Goal: Information Seeking & Learning: Understand process/instructions

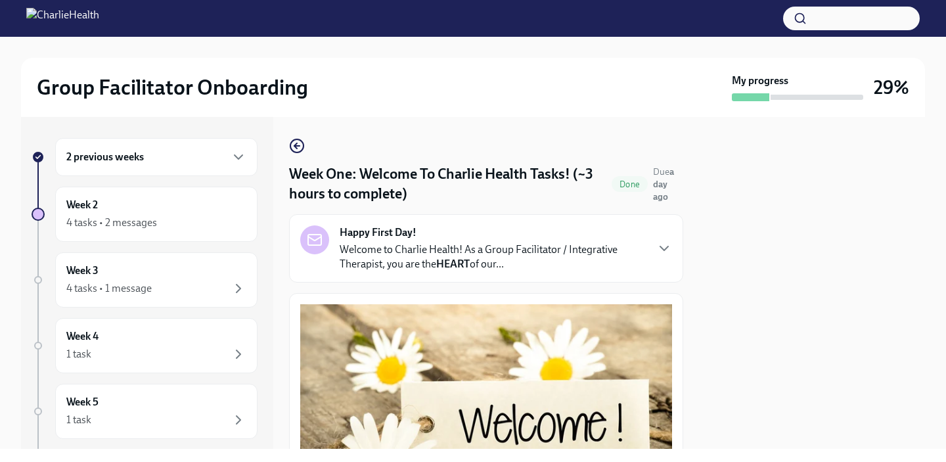
click at [181, 150] on div "2 previous weeks" at bounding box center [156, 157] width 180 height 16
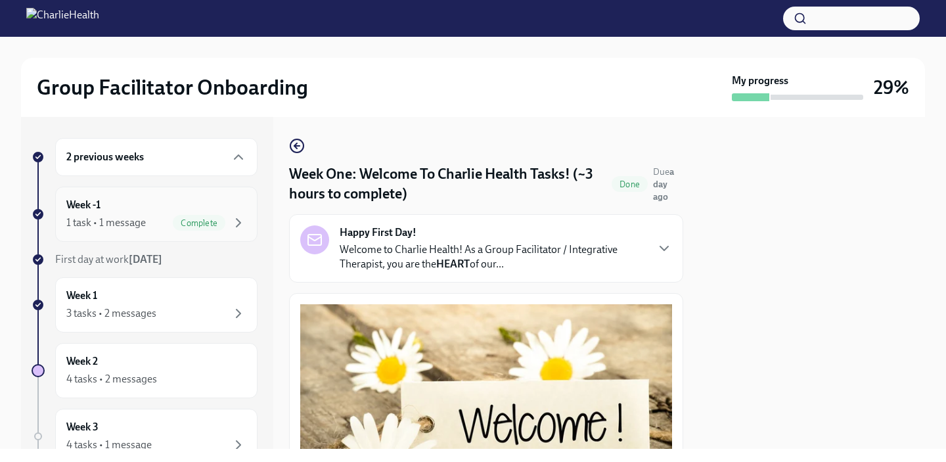
click at [183, 229] on div "Complete" at bounding box center [199, 223] width 53 height 16
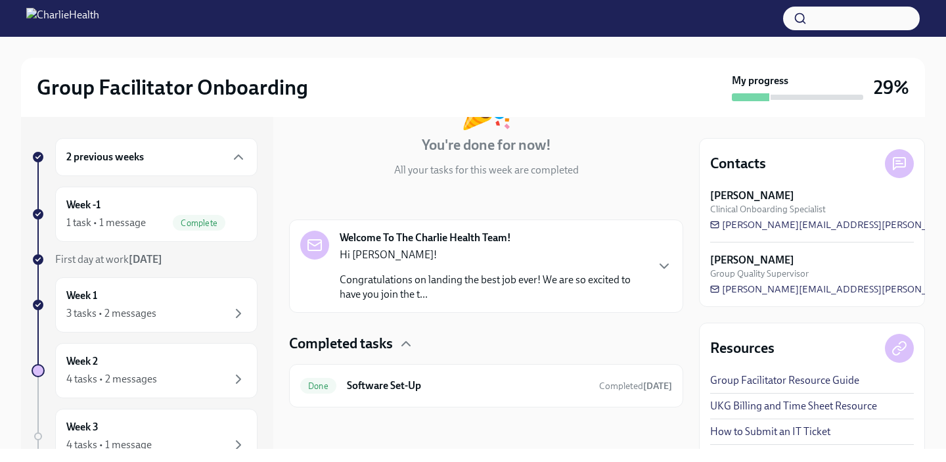
scroll to position [115, 0]
click at [462, 376] on div "Done Software Set-Up Completed [DATE]" at bounding box center [486, 384] width 372 height 21
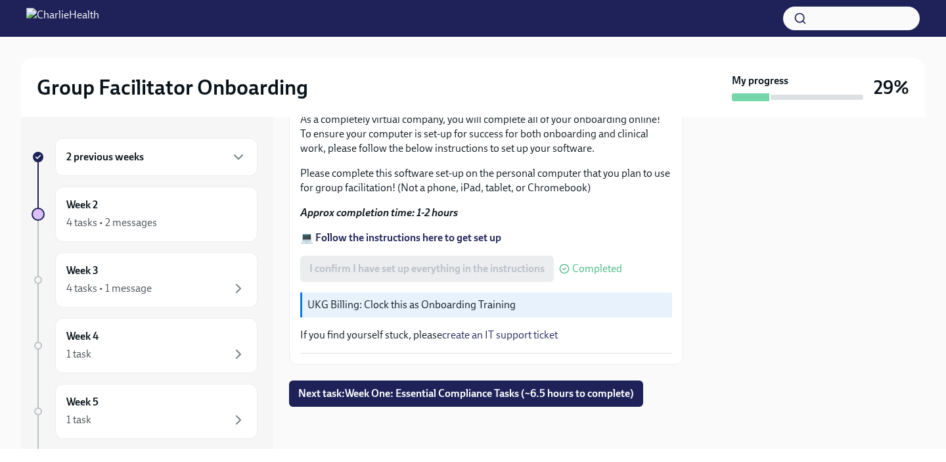
scroll to position [426, 0]
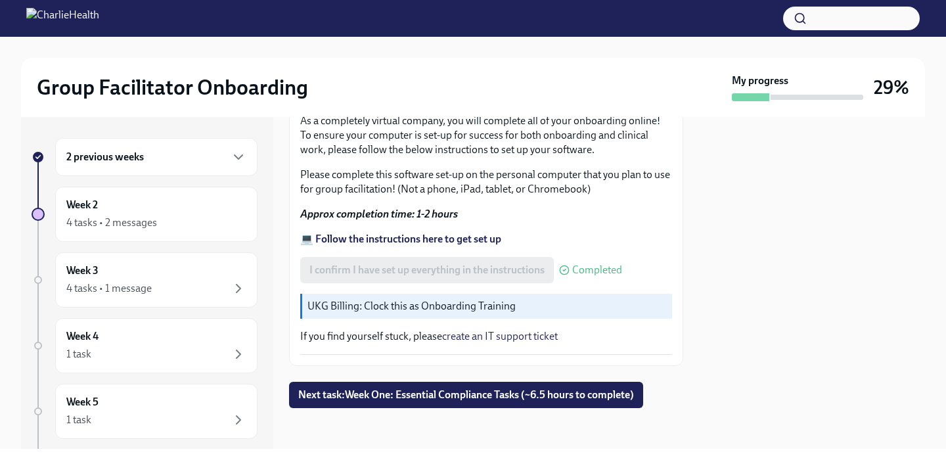
click at [441, 238] on strong "💻 Follow the instructions here to get set up" at bounding box center [400, 239] width 201 height 12
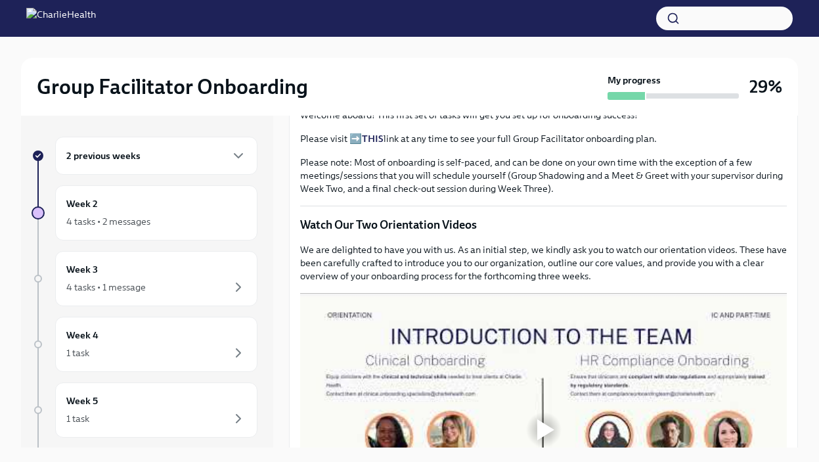
scroll to position [528, 0]
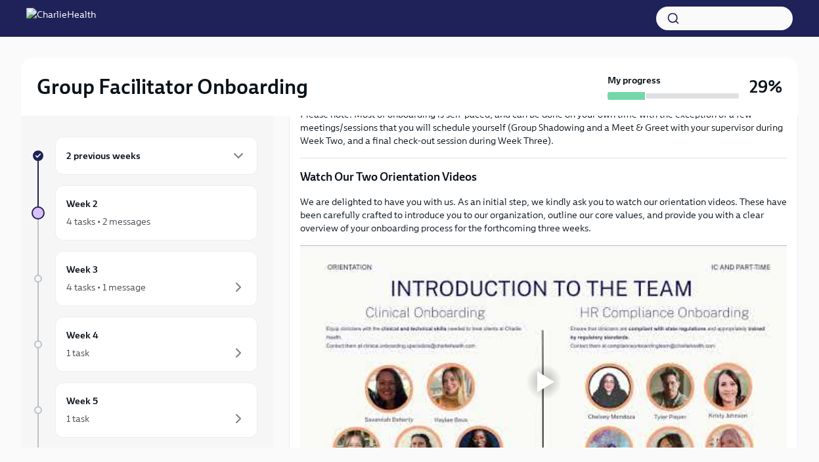
click at [209, 154] on div "2 previous weeks" at bounding box center [156, 156] width 180 height 16
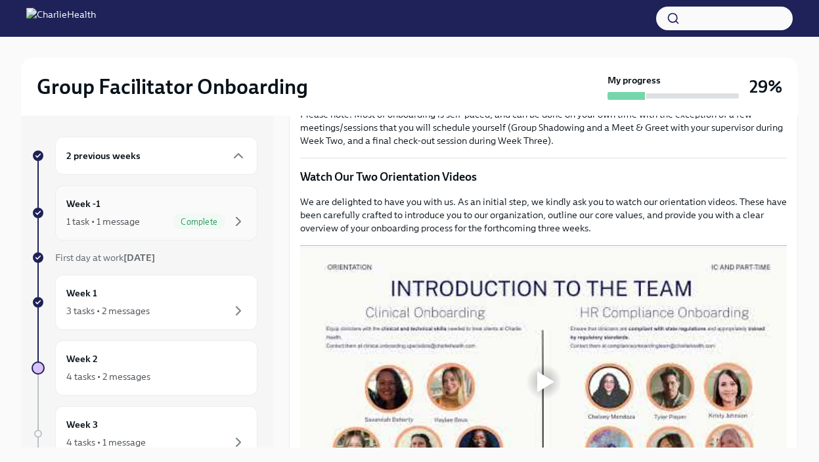
click at [200, 202] on div "Week -1 1 task • 1 message Complete" at bounding box center [156, 212] width 180 height 33
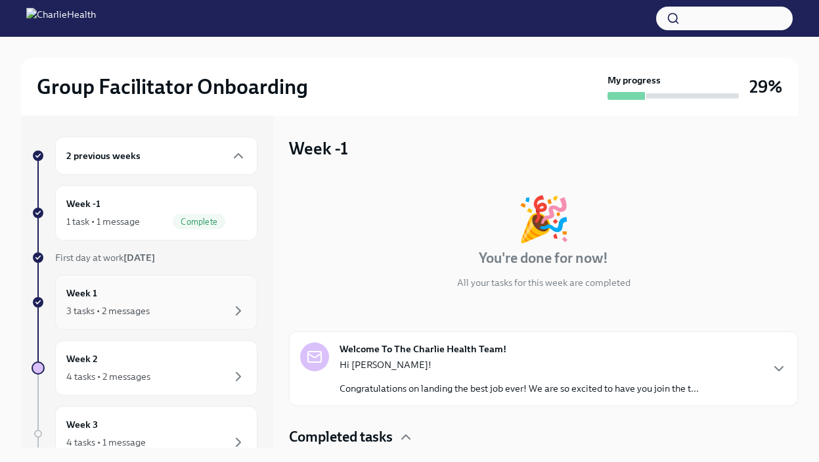
click at [175, 299] on div "Week 1 3 tasks • 2 messages" at bounding box center [156, 302] width 180 height 33
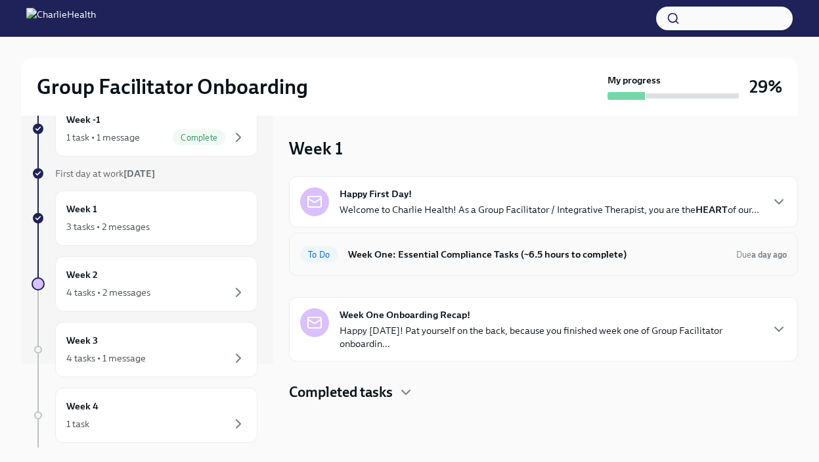
scroll to position [87, 0]
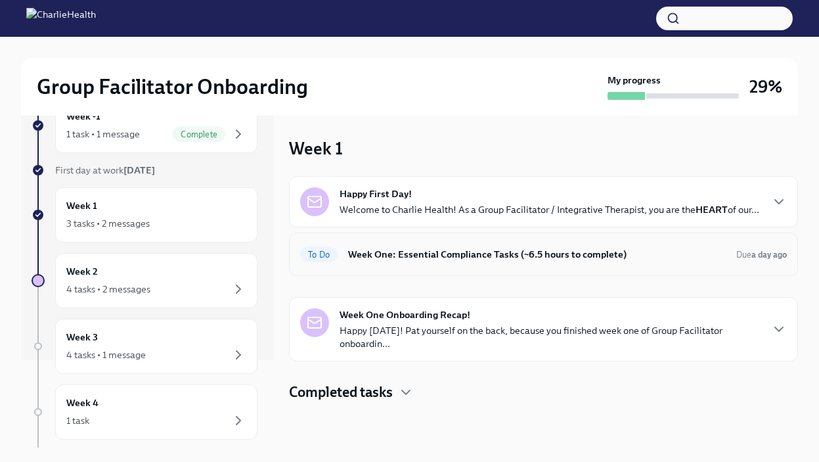
click at [450, 259] on h6 "Week One: Essential Compliance Tasks (~6.5 hours to complete)" at bounding box center [537, 254] width 378 height 14
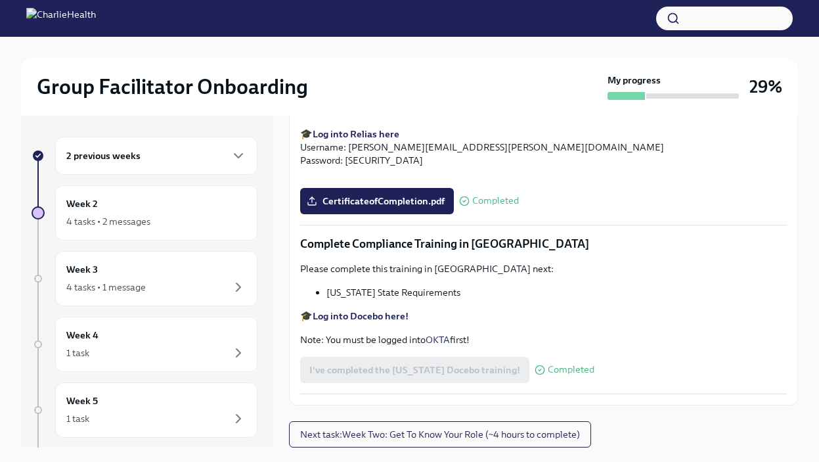
scroll to position [2778, 0]
click at [210, 166] on div "2 previous weeks" at bounding box center [156, 156] width 202 height 38
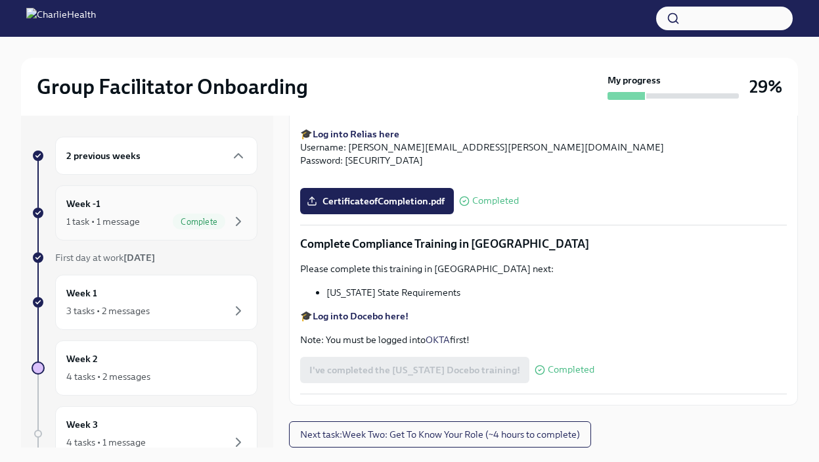
click at [183, 196] on div "Week -1 1 task • 1 message Complete" at bounding box center [156, 212] width 180 height 33
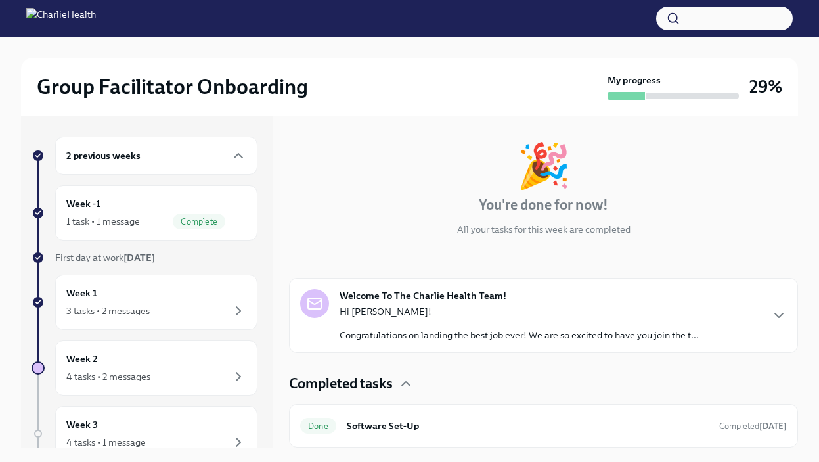
scroll to position [53, 0]
click at [447, 425] on h6 "Software Set-Up" at bounding box center [528, 426] width 362 height 14
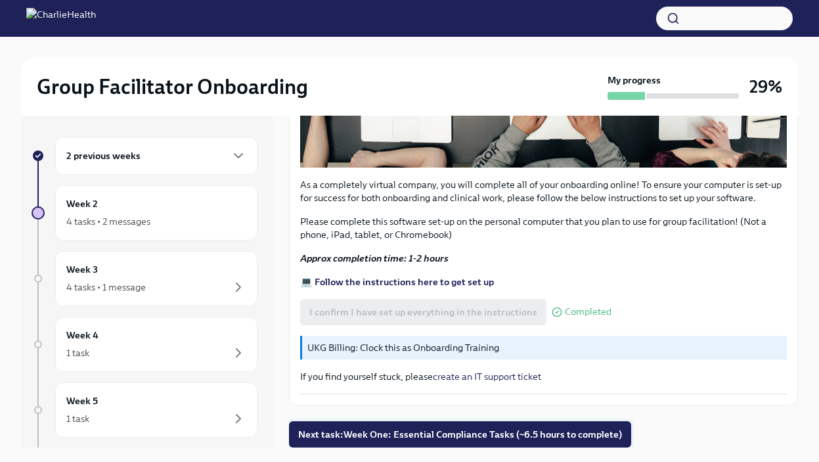
click at [422, 432] on span "Next task : Week One: Essential Compliance Tasks (~6.5 hours to complete)" at bounding box center [460, 434] width 324 height 13
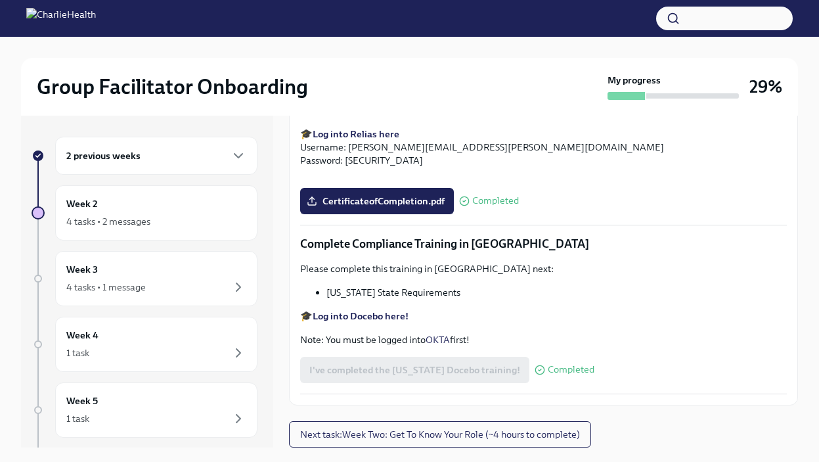
scroll to position [2778, 0]
click at [504, 430] on span "Next task : Week Two: Get To Know Your Role (~4 hours to complete)" at bounding box center [440, 434] width 280 height 13
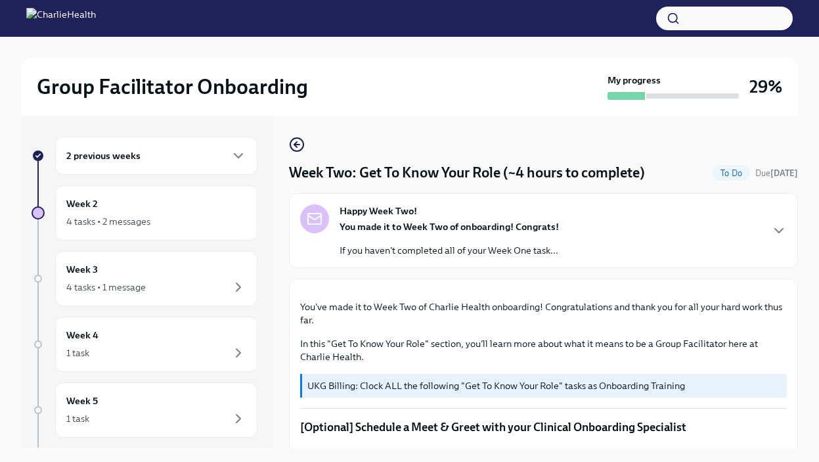
click at [497, 235] on div "You made it to Week Two of onboarding! Congrats! If you haven't completed all o…" at bounding box center [449, 238] width 219 height 37
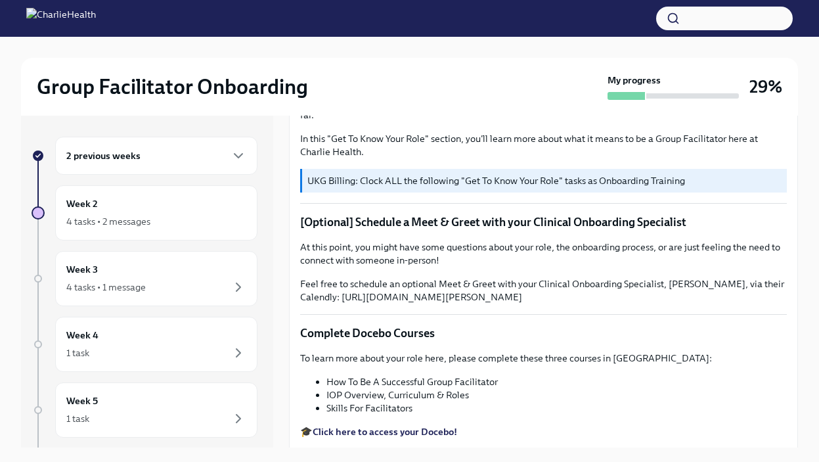
scroll to position [477, 0]
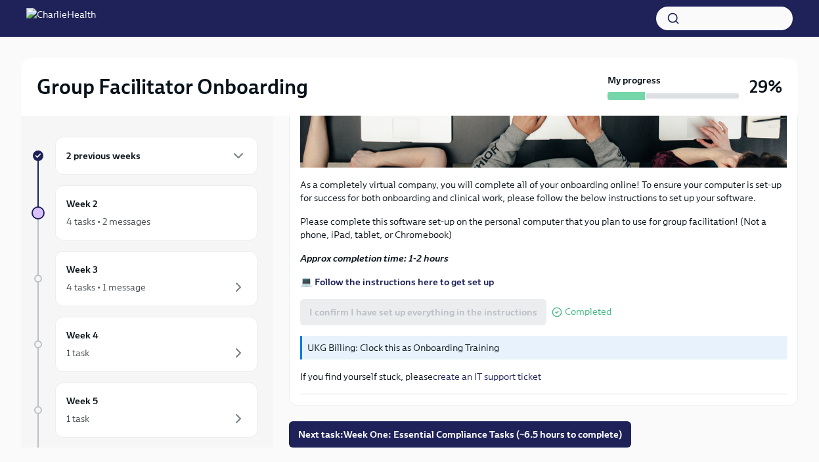
scroll to position [19, 0]
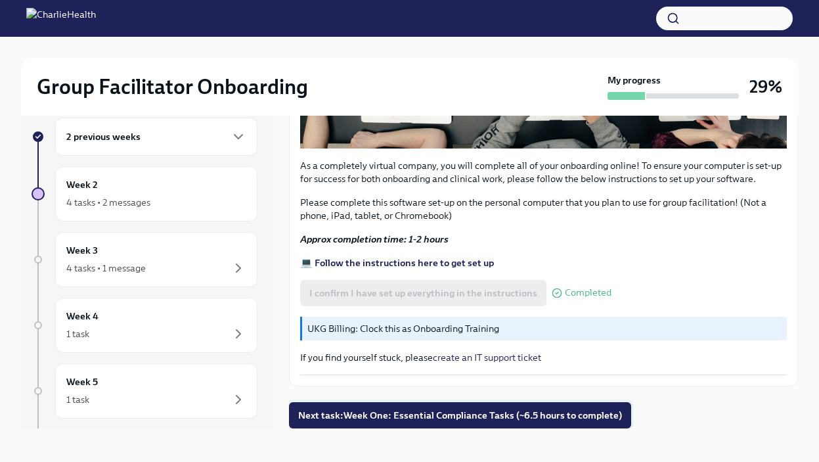
click at [441, 411] on span "Next task : Week One: Essential Compliance Tasks (~6.5 hours to complete)" at bounding box center [460, 415] width 324 height 13
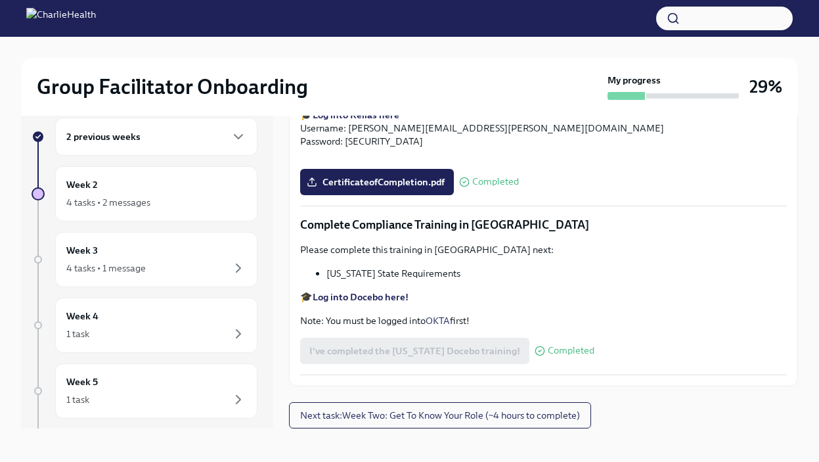
scroll to position [3319, 0]
click at [467, 423] on button "Next task : Week Two: Get To Know Your Role (~4 hours to complete)" at bounding box center [440, 415] width 302 height 26
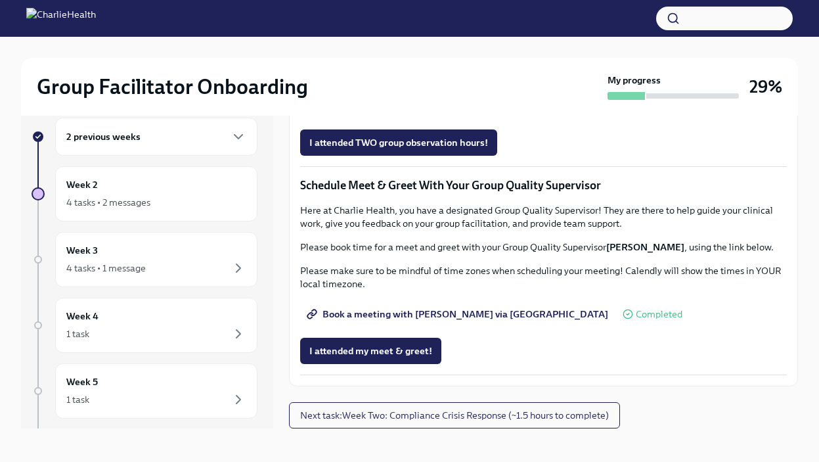
scroll to position [1630, 0]
click at [566, 412] on span "Next task : Week Two: Compliance Crisis Response (~1.5 hours to complete)" at bounding box center [454, 415] width 309 height 13
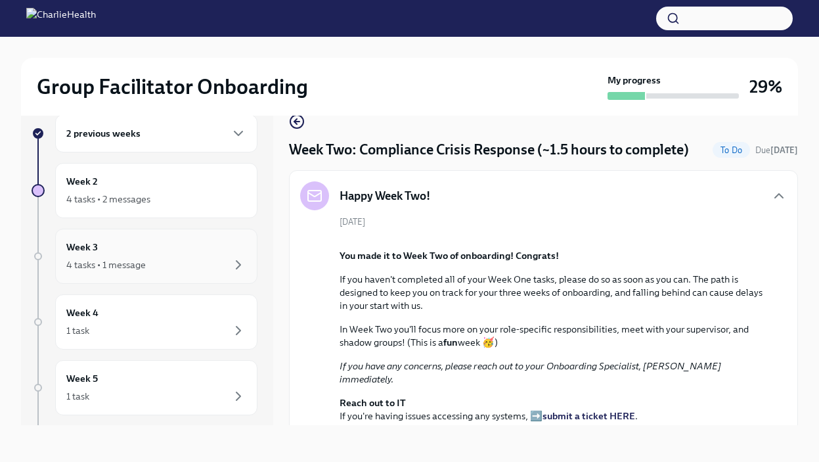
click at [182, 247] on div "Week 3 4 tasks • 1 message" at bounding box center [156, 256] width 180 height 33
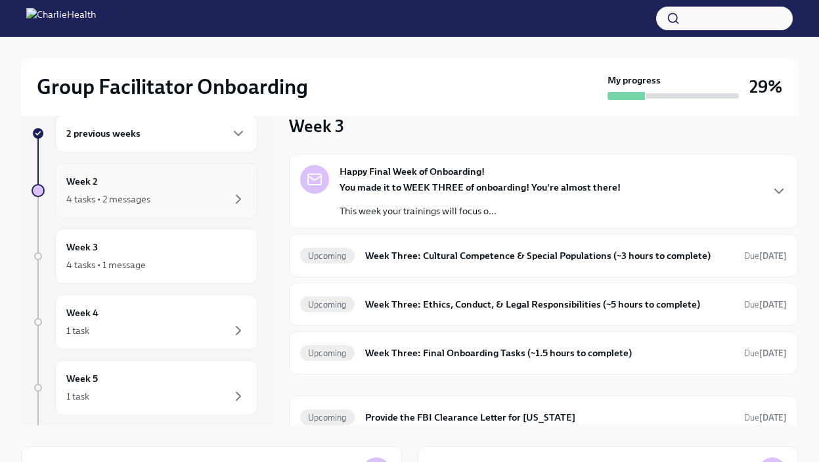
click at [167, 191] on div "4 tasks • 2 messages" at bounding box center [156, 199] width 180 height 16
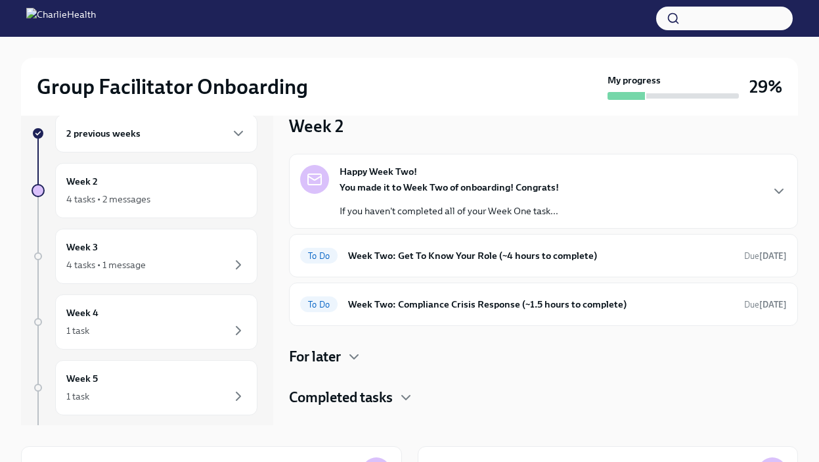
click at [510, 185] on strong "You made it to Week Two of onboarding! Congrats!" at bounding box center [449, 187] width 219 height 12
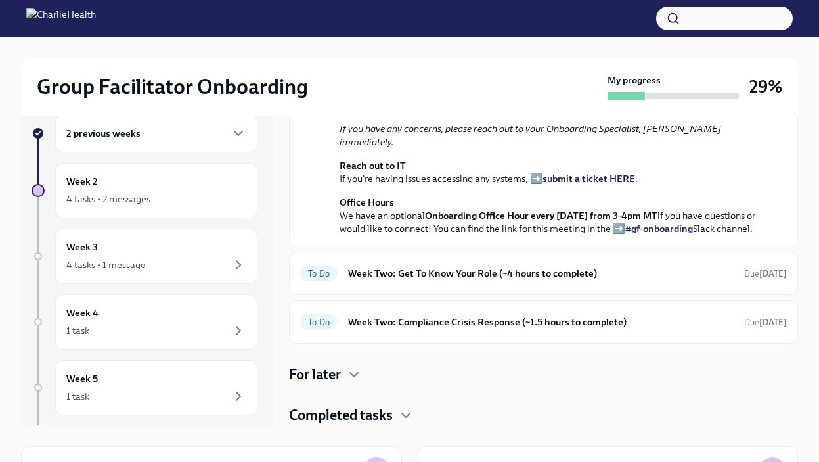
scroll to position [345, 0]
click at [504, 280] on h6 "Week Two: Get To Know Your Role (~4 hours to complete)" at bounding box center [541, 273] width 386 height 14
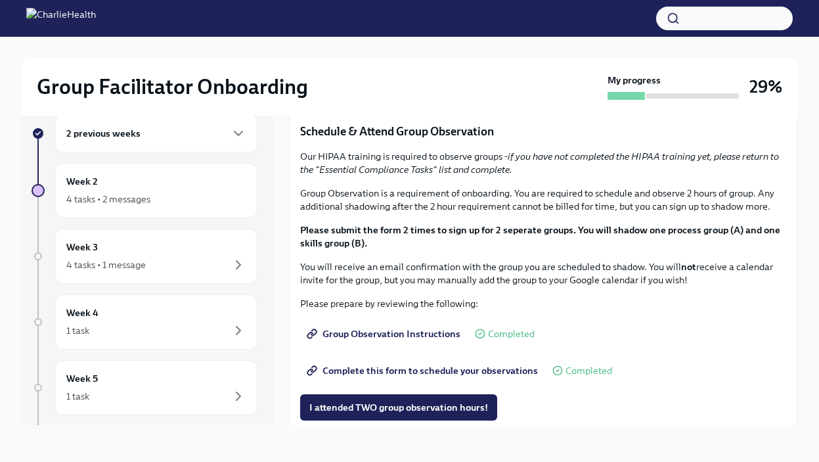
scroll to position [567, 0]
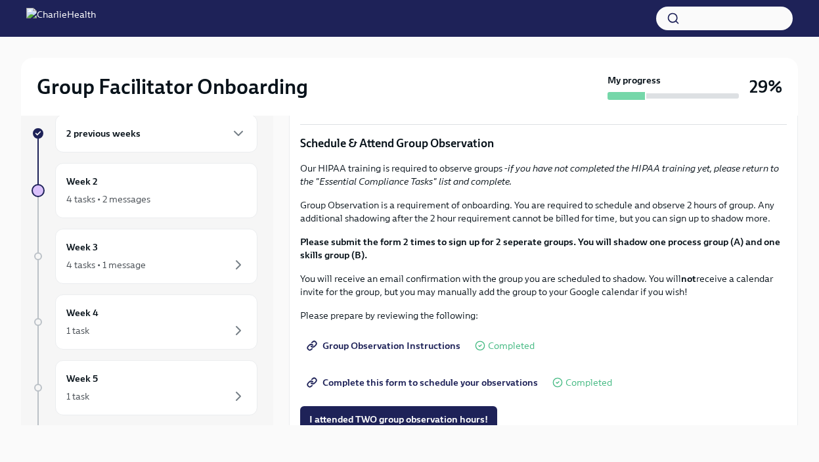
click at [160, 123] on div "2 previous weeks" at bounding box center [156, 133] width 202 height 38
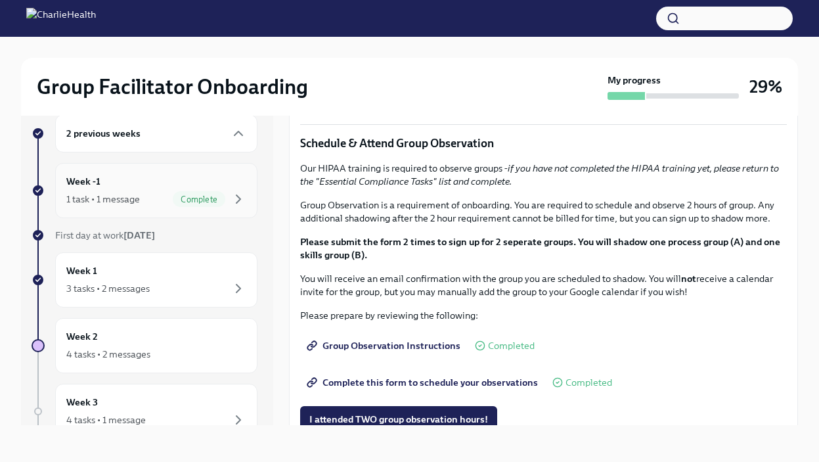
click at [164, 186] on div "Week -1 1 task • 1 message Complete" at bounding box center [156, 190] width 180 height 33
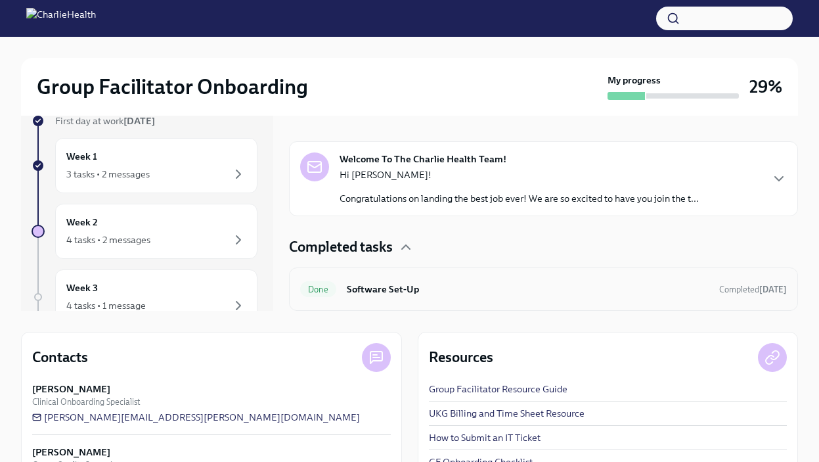
scroll to position [47, 0]
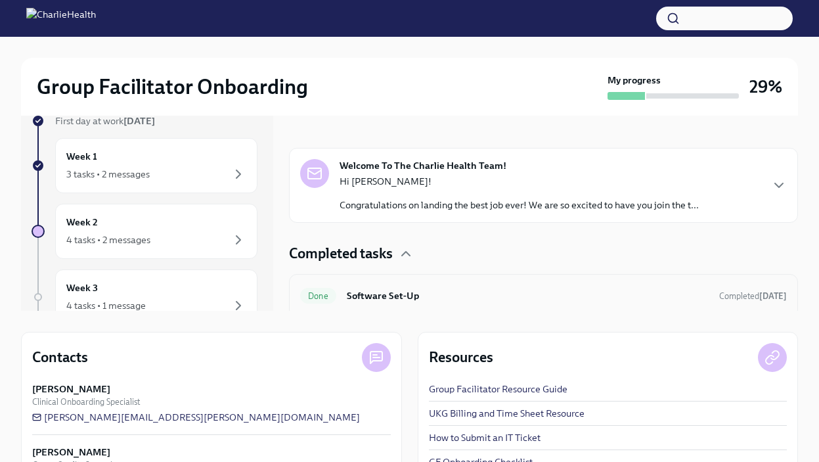
click at [400, 286] on div "Done Software Set-Up Completed [DATE]" at bounding box center [543, 295] width 487 height 21
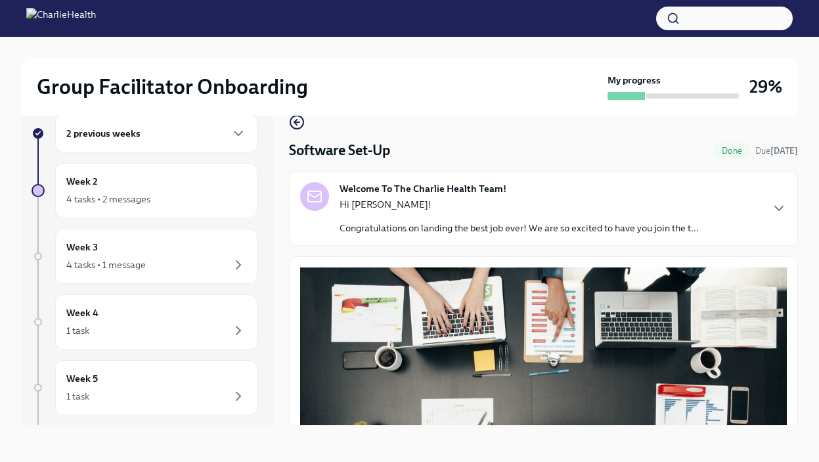
scroll to position [410, 0]
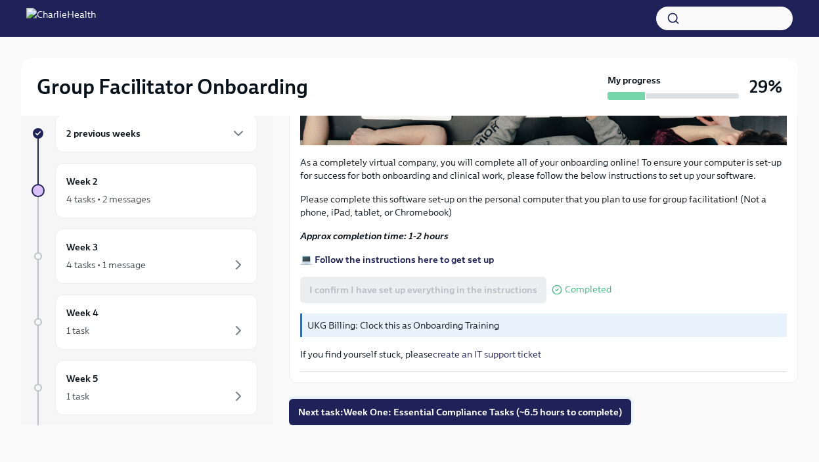
click at [428, 403] on button "Next task : Week One: Essential Compliance Tasks (~6.5 hours to complete)" at bounding box center [460, 412] width 342 height 26
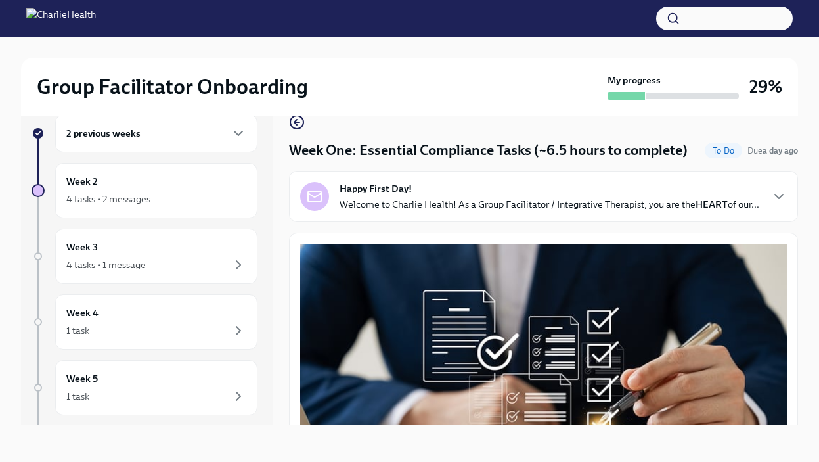
scroll to position [11, 0]
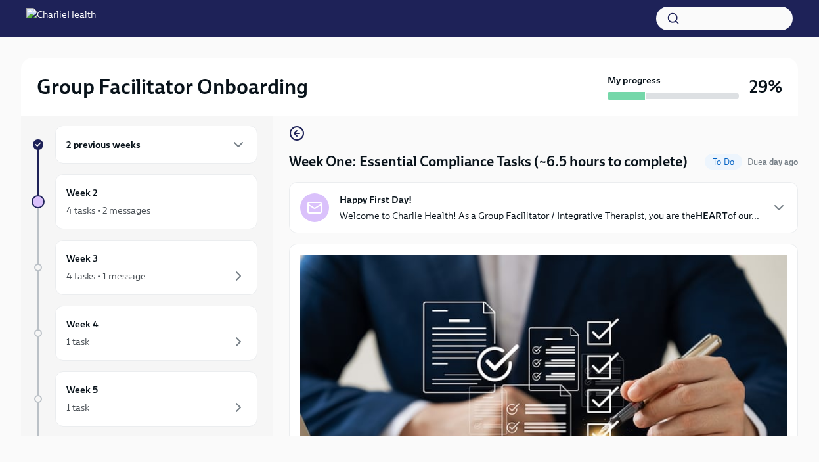
click at [448, 202] on div "Happy First Day! Welcome to Charlie Health! As a Group Facilitator / Integrativ…" at bounding box center [550, 207] width 420 height 29
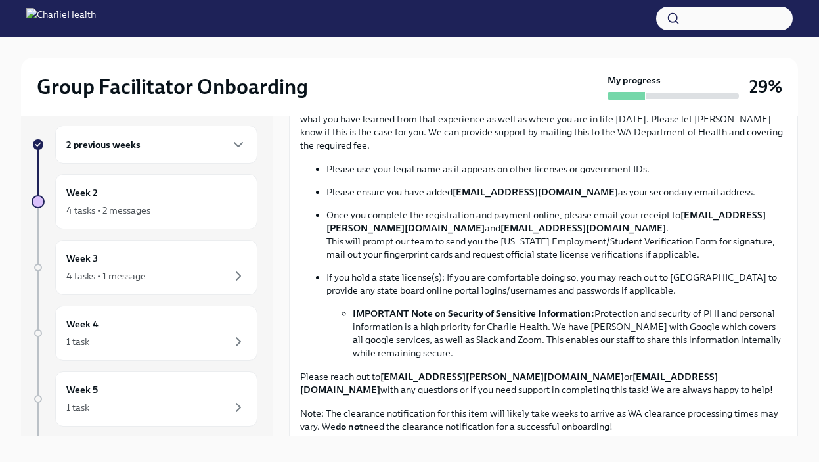
scroll to position [1034, 0]
